Goal: Navigation & Orientation: Understand site structure

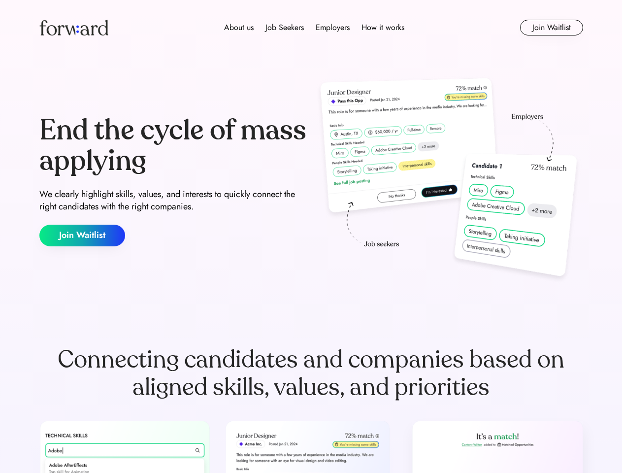
click at [311, 236] on div "End the cycle of mass applying We clearly highlight skills, values, and interes…" at bounding box center [311, 181] width 544 height 212
click at [311, 28] on div "About us Job Seekers Employers How it works" at bounding box center [314, 28] width 388 height 12
click at [74, 28] on img at bounding box center [73, 28] width 69 height 16
click at [314, 28] on div "About us Job Seekers Employers How it works" at bounding box center [314, 28] width 388 height 12
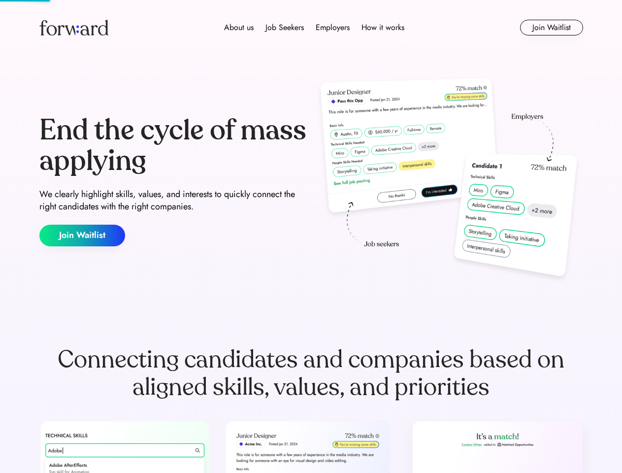
click at [239, 28] on div "About us" at bounding box center [239, 28] width 30 height 12
click at [285, 28] on div "Job Seekers" at bounding box center [284, 28] width 38 height 12
click at [332, 28] on div "Employers" at bounding box center [333, 28] width 34 height 12
click at [382, 28] on div "How it works" at bounding box center [382, 28] width 43 height 12
click at [551, 28] on button "Join Waitlist" at bounding box center [551, 28] width 63 height 16
